Goal: Find specific page/section: Find specific page/section

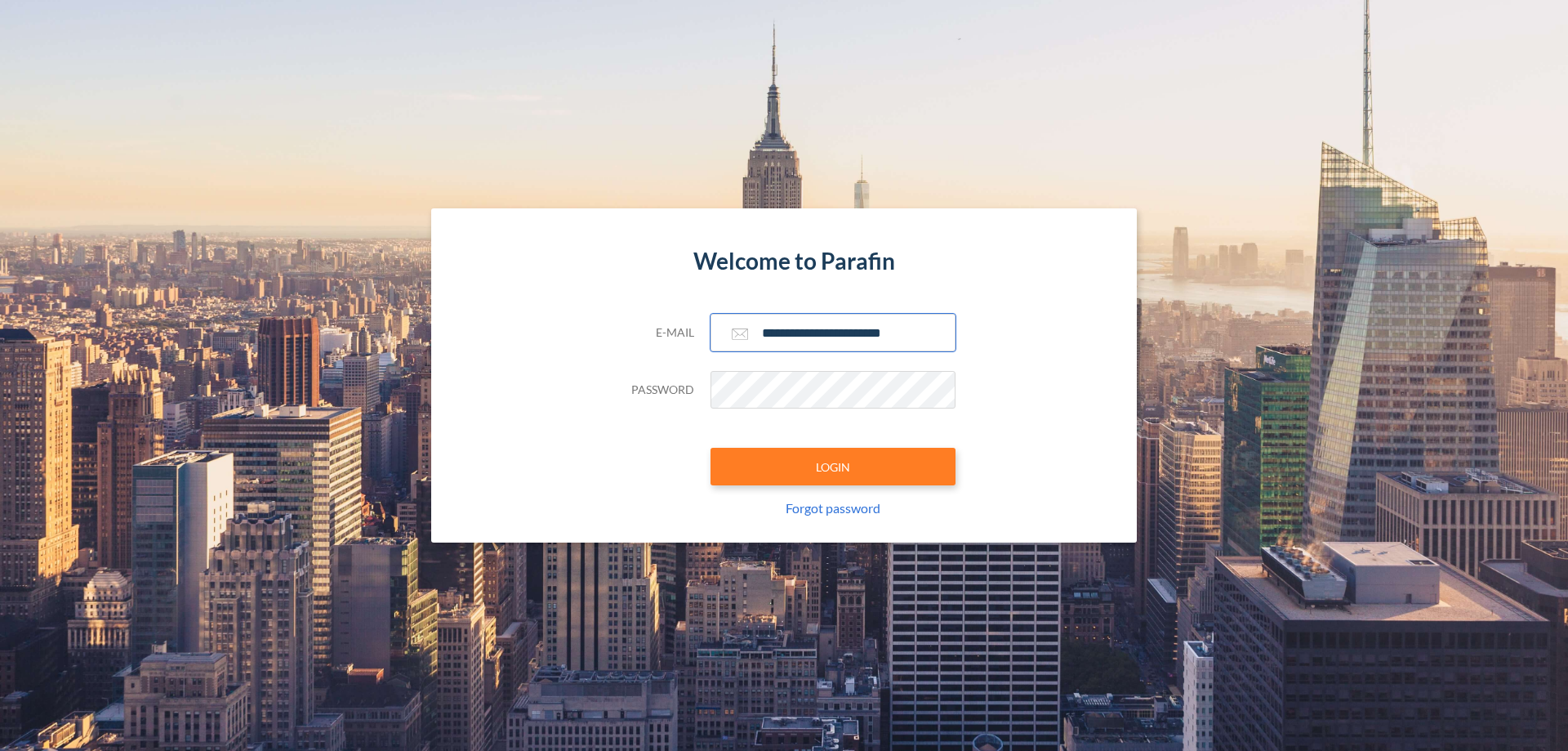
type input "**********"
click at [833, 466] on button "LOGIN" at bounding box center [833, 466] width 245 height 37
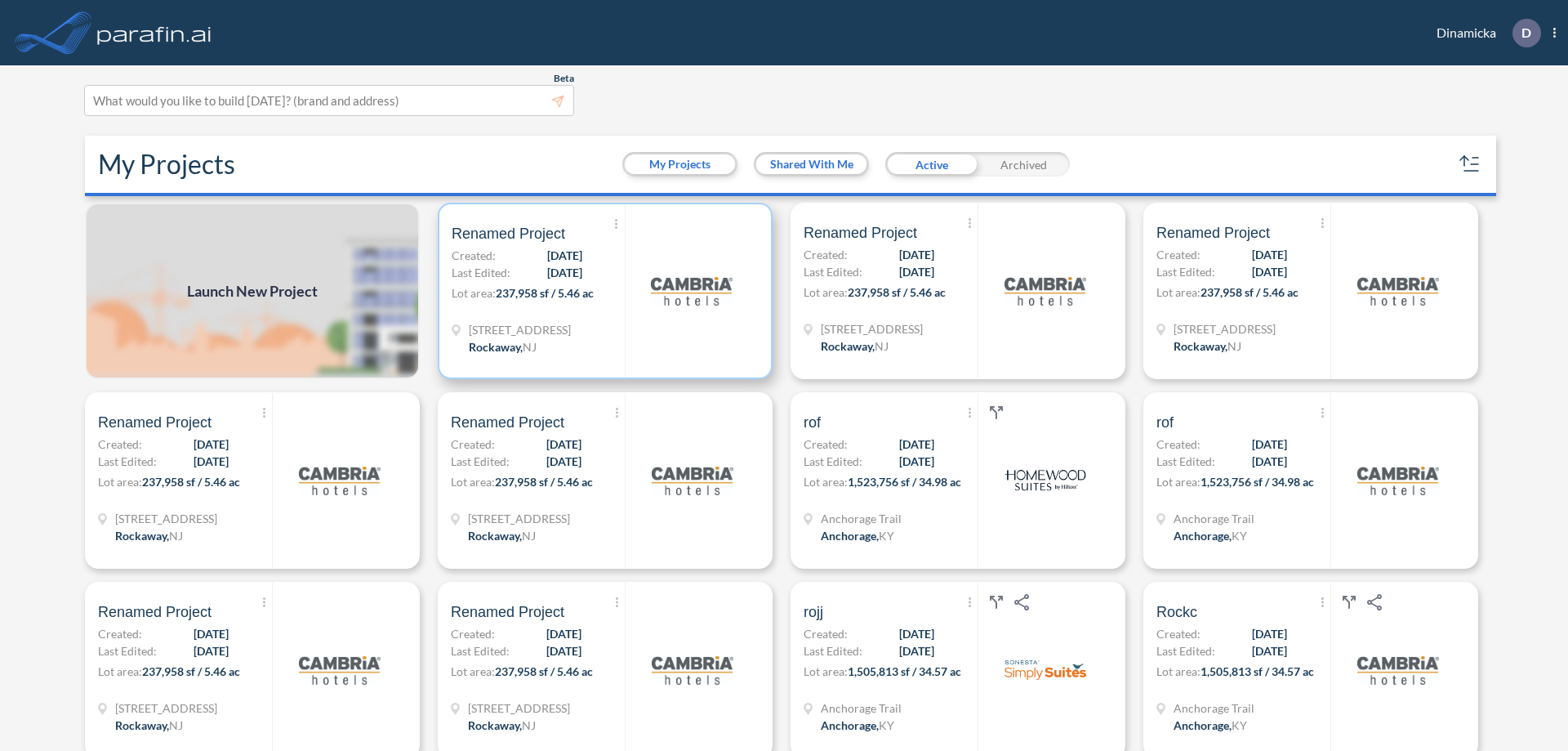
scroll to position [4, 0]
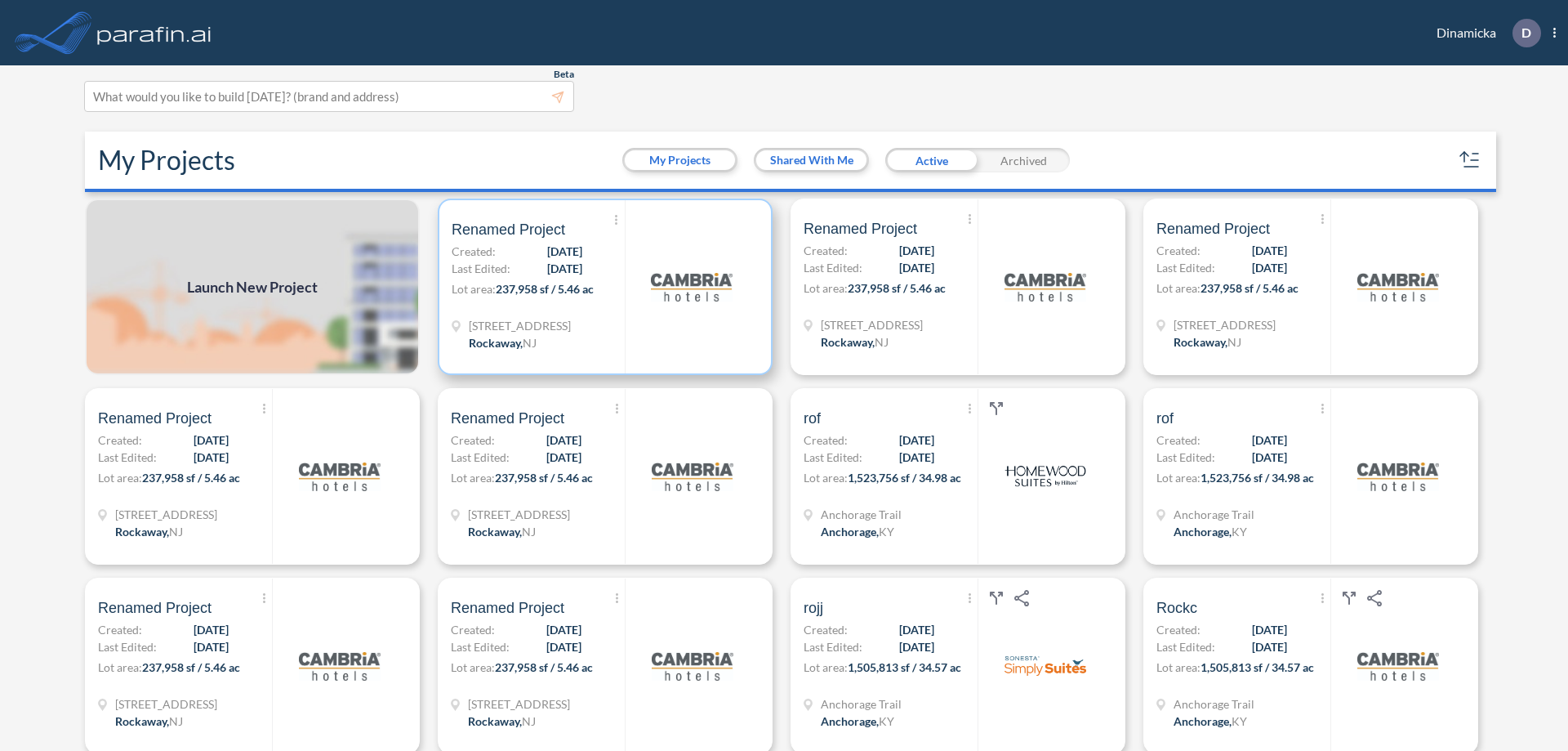
click at [602, 286] on p "Lot area: 237,958 sf / 5.46 ac" at bounding box center [538, 291] width 173 height 24
